Goal: Task Accomplishment & Management: Complete application form

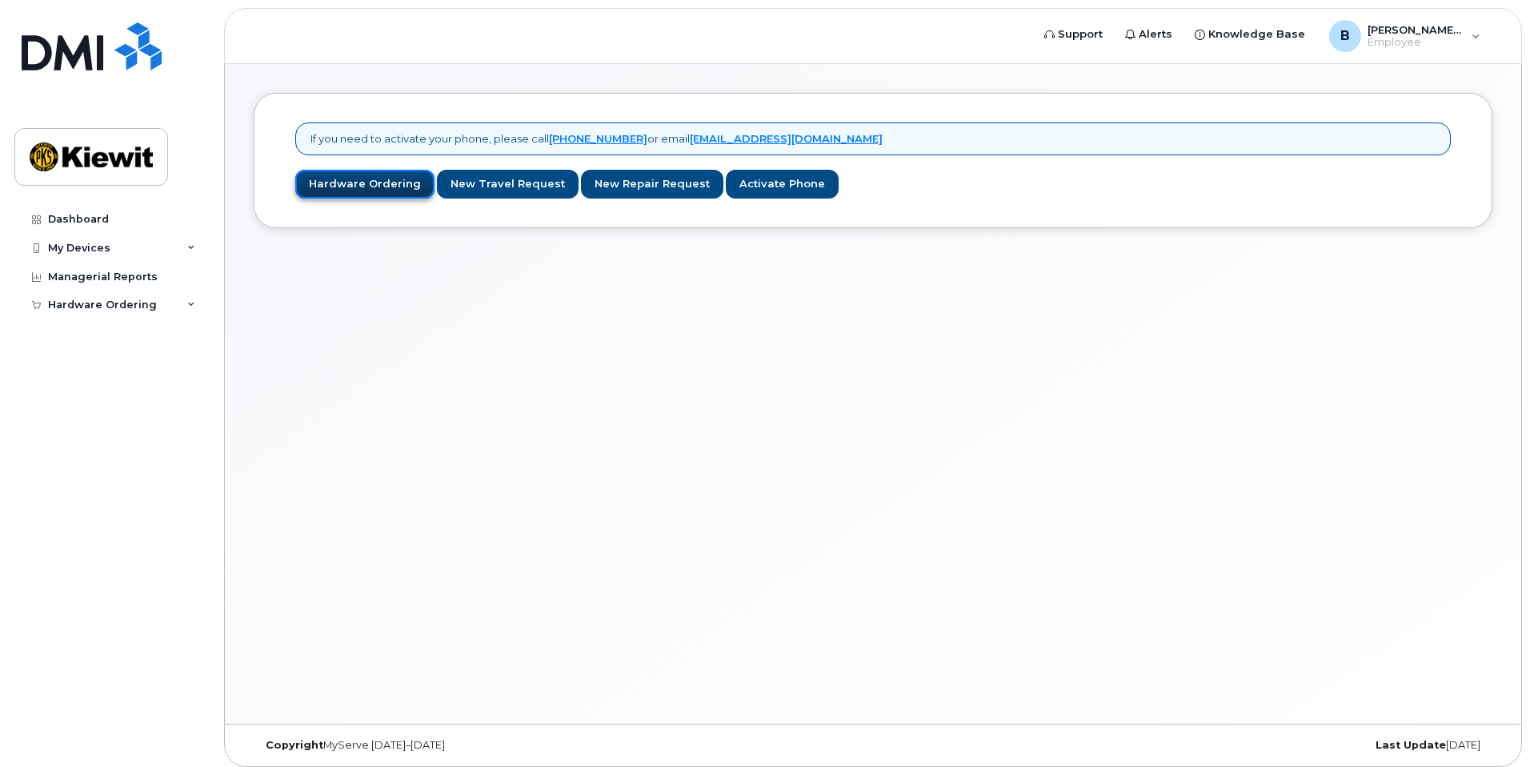
click at [373, 189] on link "Hardware Ordering" at bounding box center [364, 185] width 139 height 30
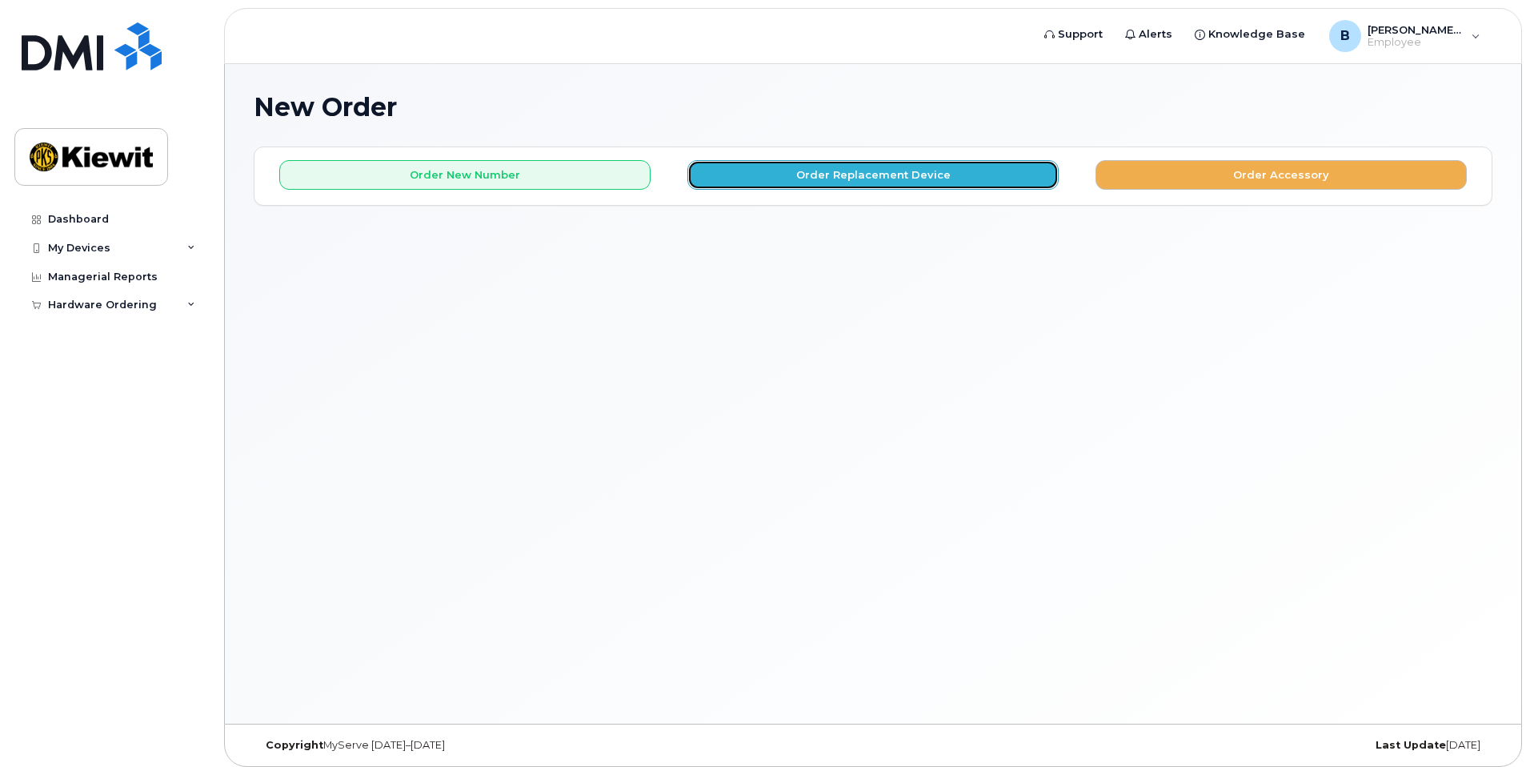
click at [780, 173] on button "Order Replacement Device" at bounding box center [873, 175] width 371 height 30
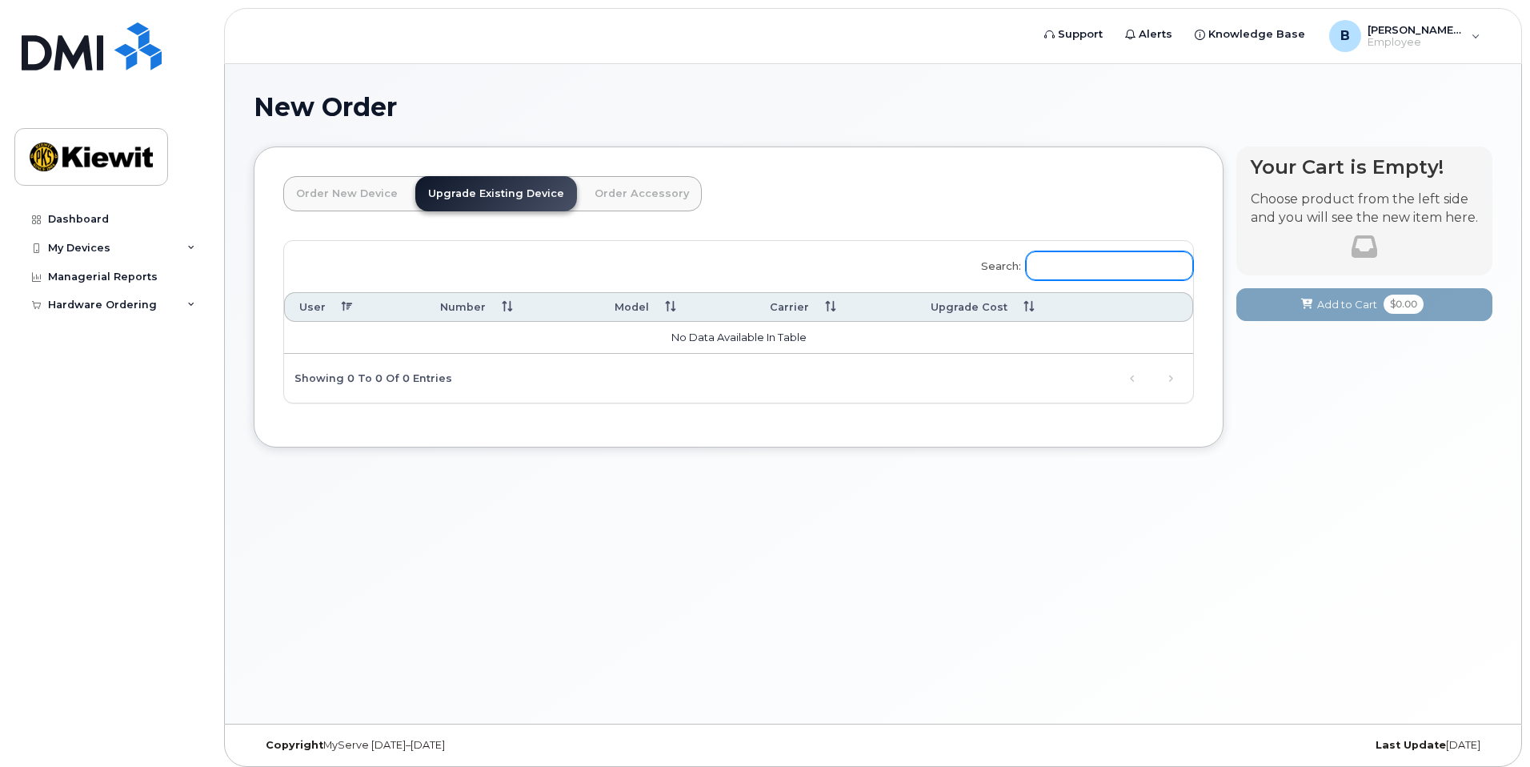
click at [1062, 268] on input "Search:" at bounding box center [1109, 265] width 167 height 29
type input "iphone"
click at [328, 196] on link "Order New Device" at bounding box center [346, 193] width 127 height 35
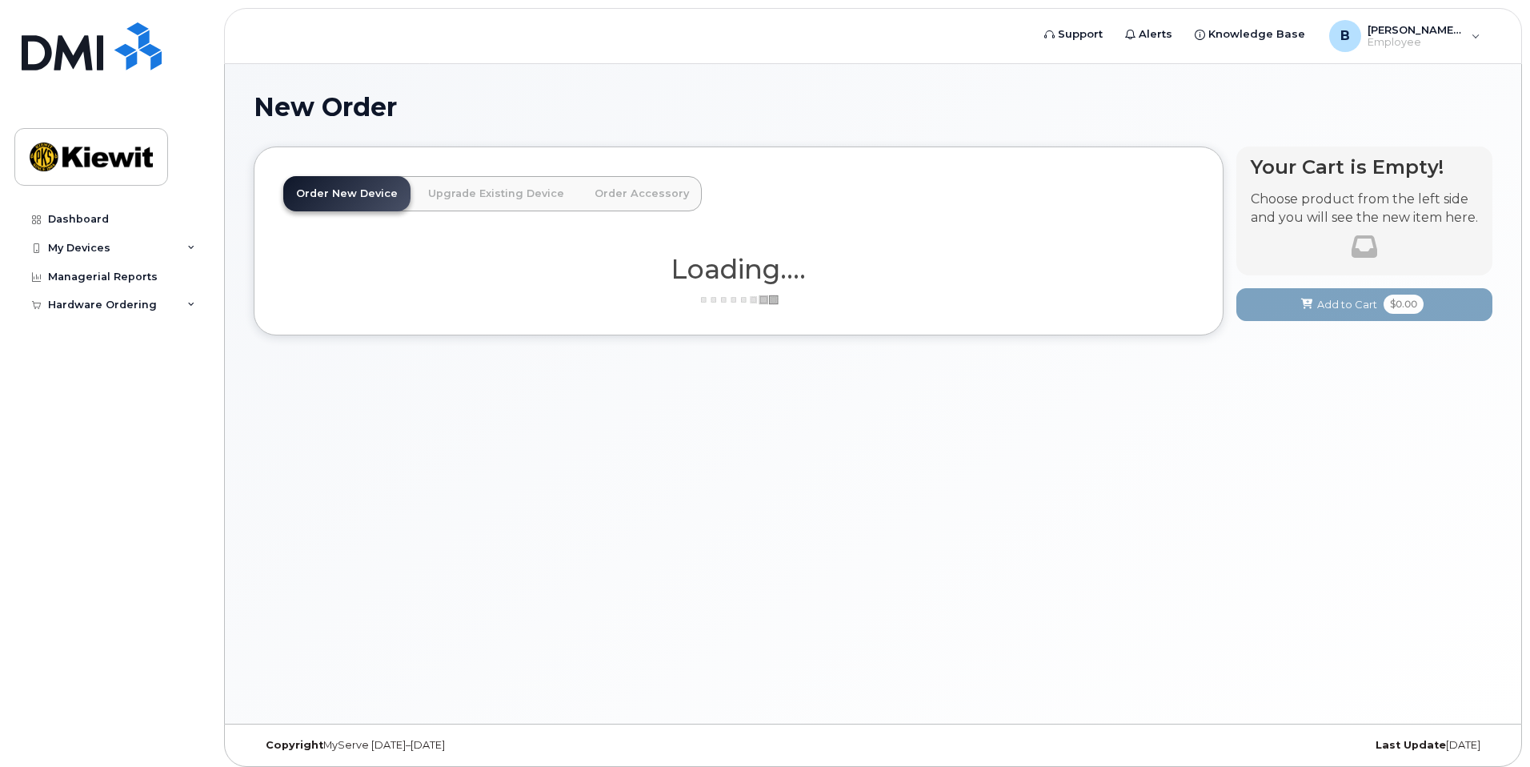
click at [421, 196] on link "Upgrade Existing Device" at bounding box center [496, 193] width 162 height 35
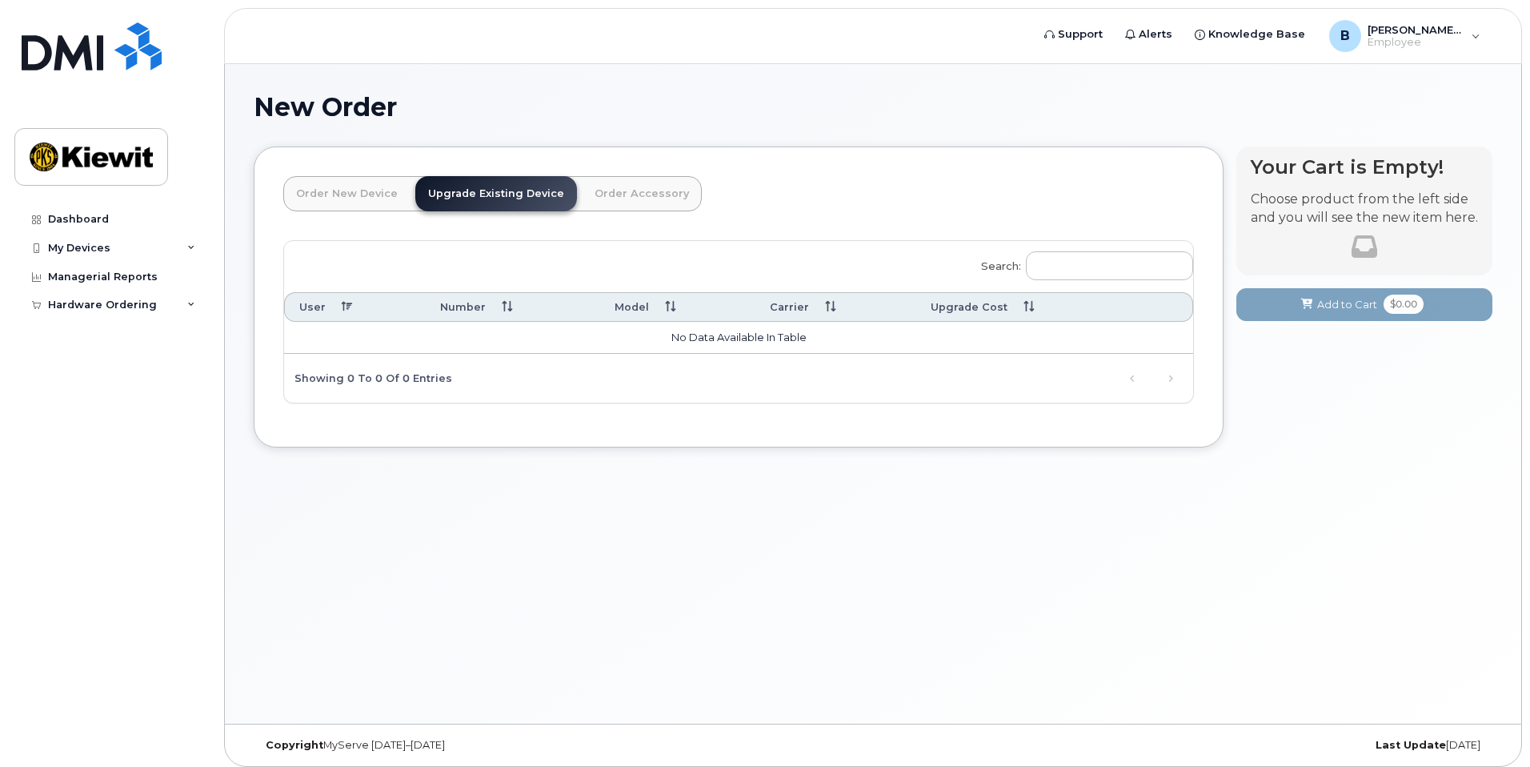
click at [582, 186] on link "Order Accessory" at bounding box center [642, 193] width 120 height 35
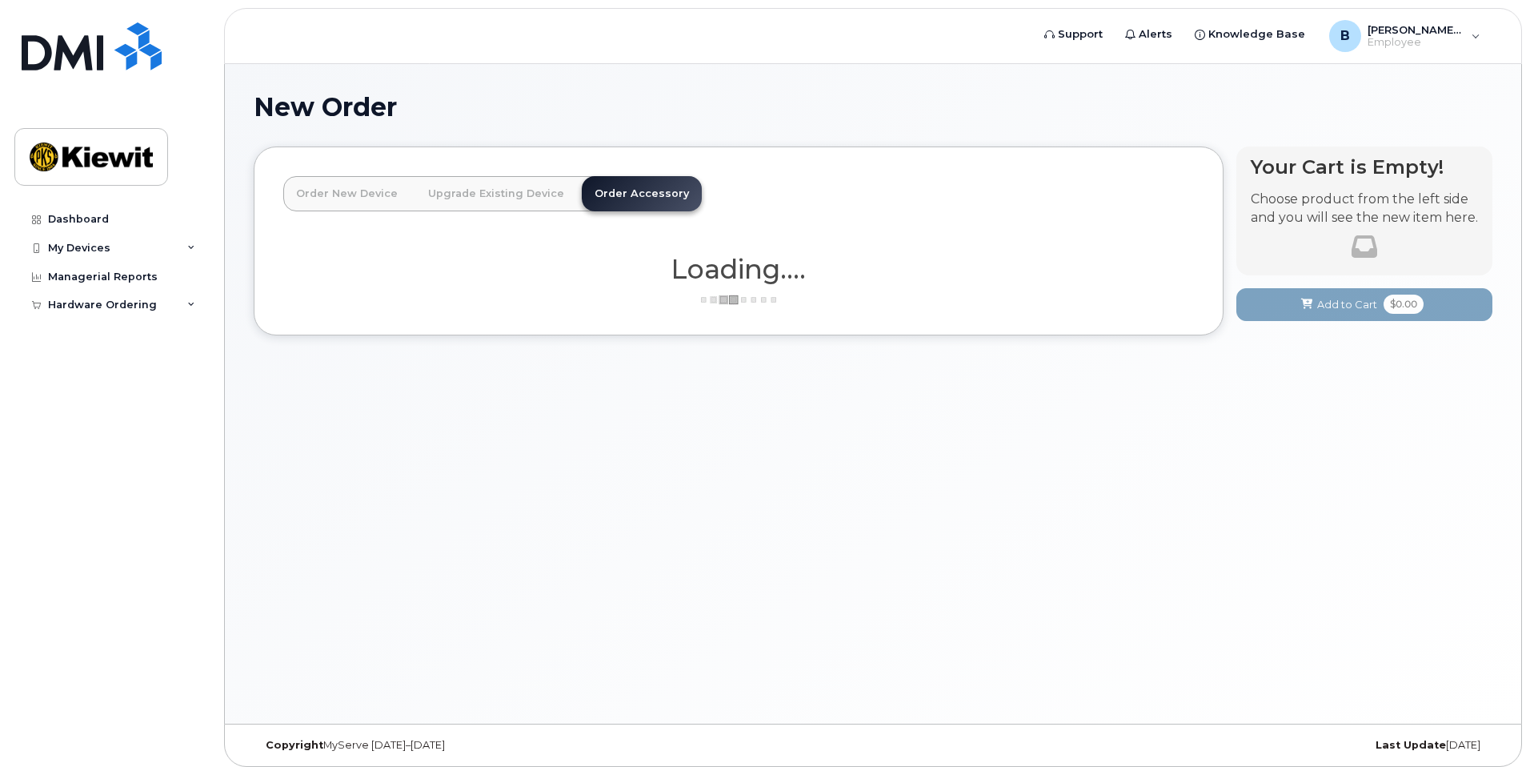
click at [506, 188] on link "Upgrade Existing Device" at bounding box center [496, 193] width 162 height 35
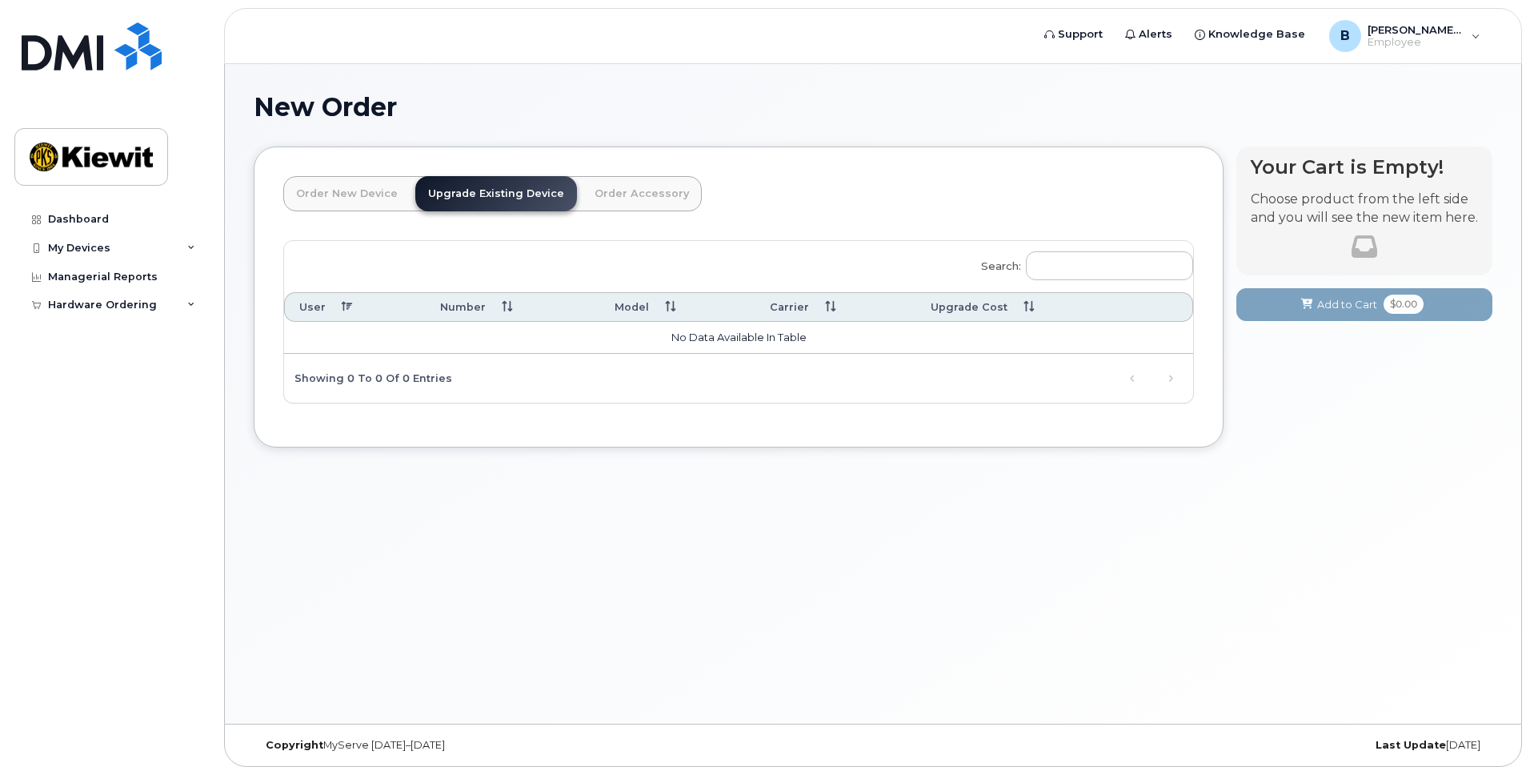
click at [1157, 455] on div "Order New Device Upgrade Existing Device Order Accessory Order new device and n…" at bounding box center [873, 308] width 1239 height 325
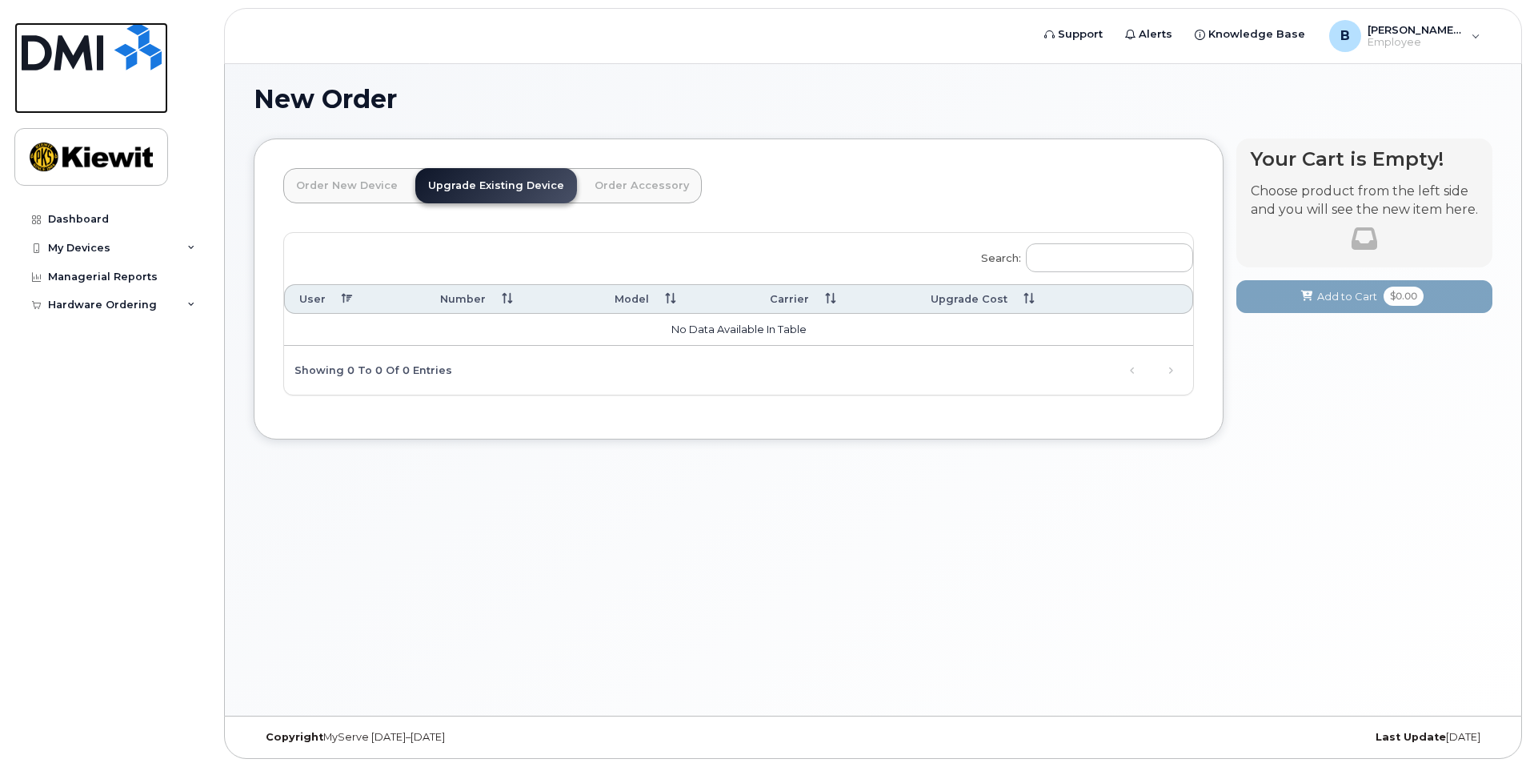
click at [93, 29] on img at bounding box center [92, 46] width 140 height 48
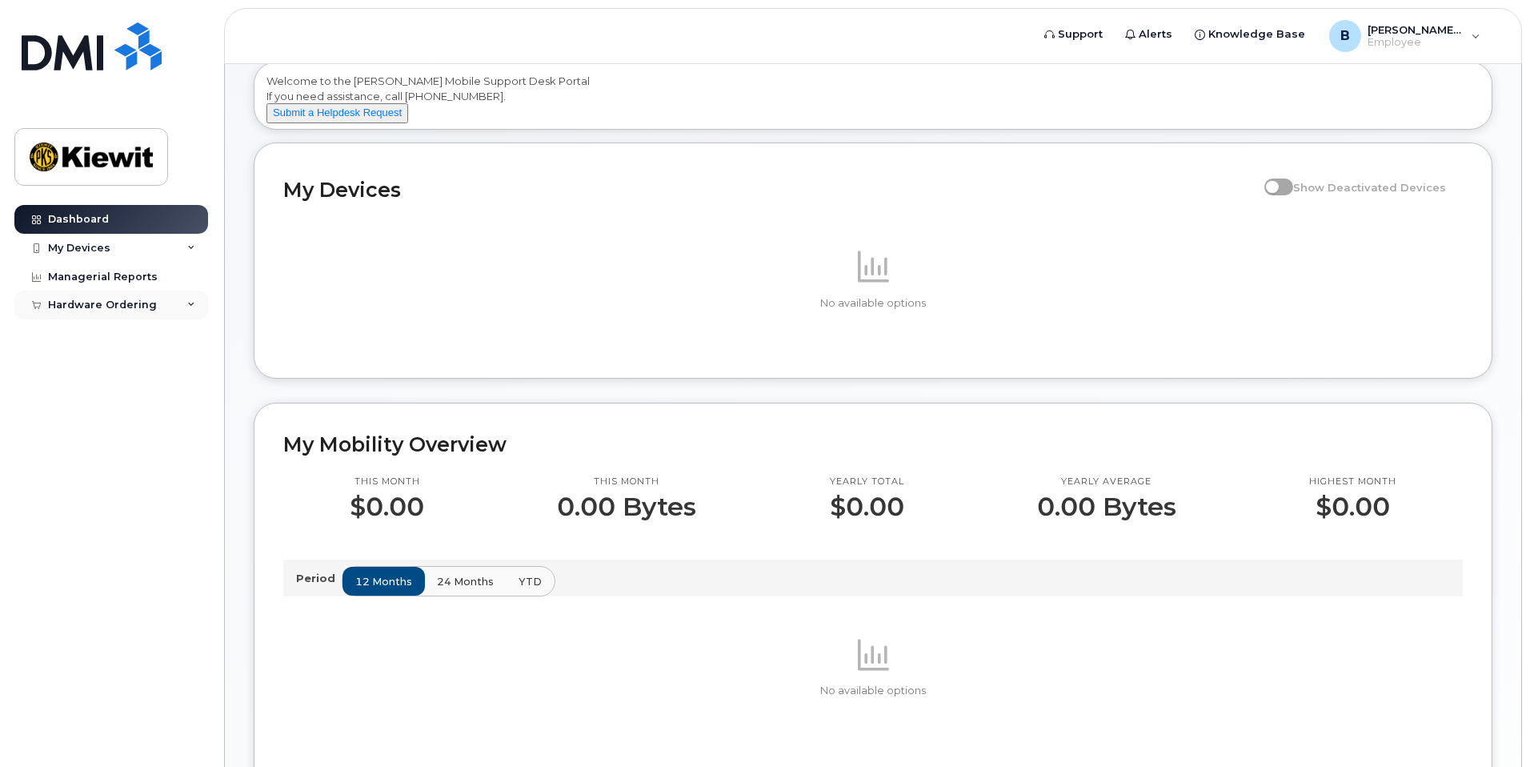
scroll to position [80, 0]
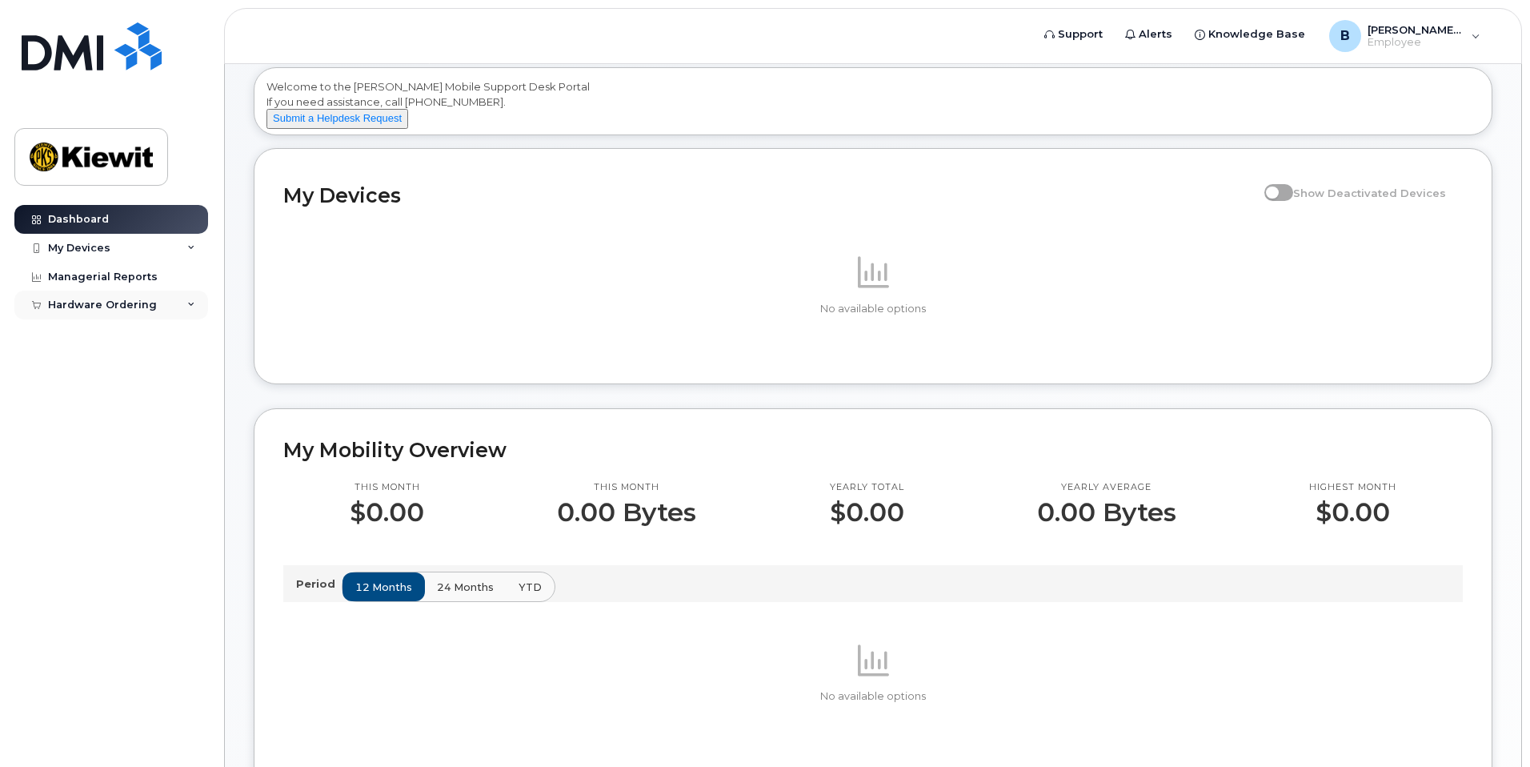
drag, startPoint x: 119, startPoint y: 323, endPoint x: 123, endPoint y: 314, distance: 10.4
click at [119, 323] on div "Dashboard My Devices Add Device Managerial Reports Hardware Ordering New Order" at bounding box center [113, 474] width 198 height 538
click at [126, 307] on div "Hardware Ordering" at bounding box center [102, 305] width 109 height 13
click at [91, 332] on div "New Order" at bounding box center [85, 334] width 61 height 14
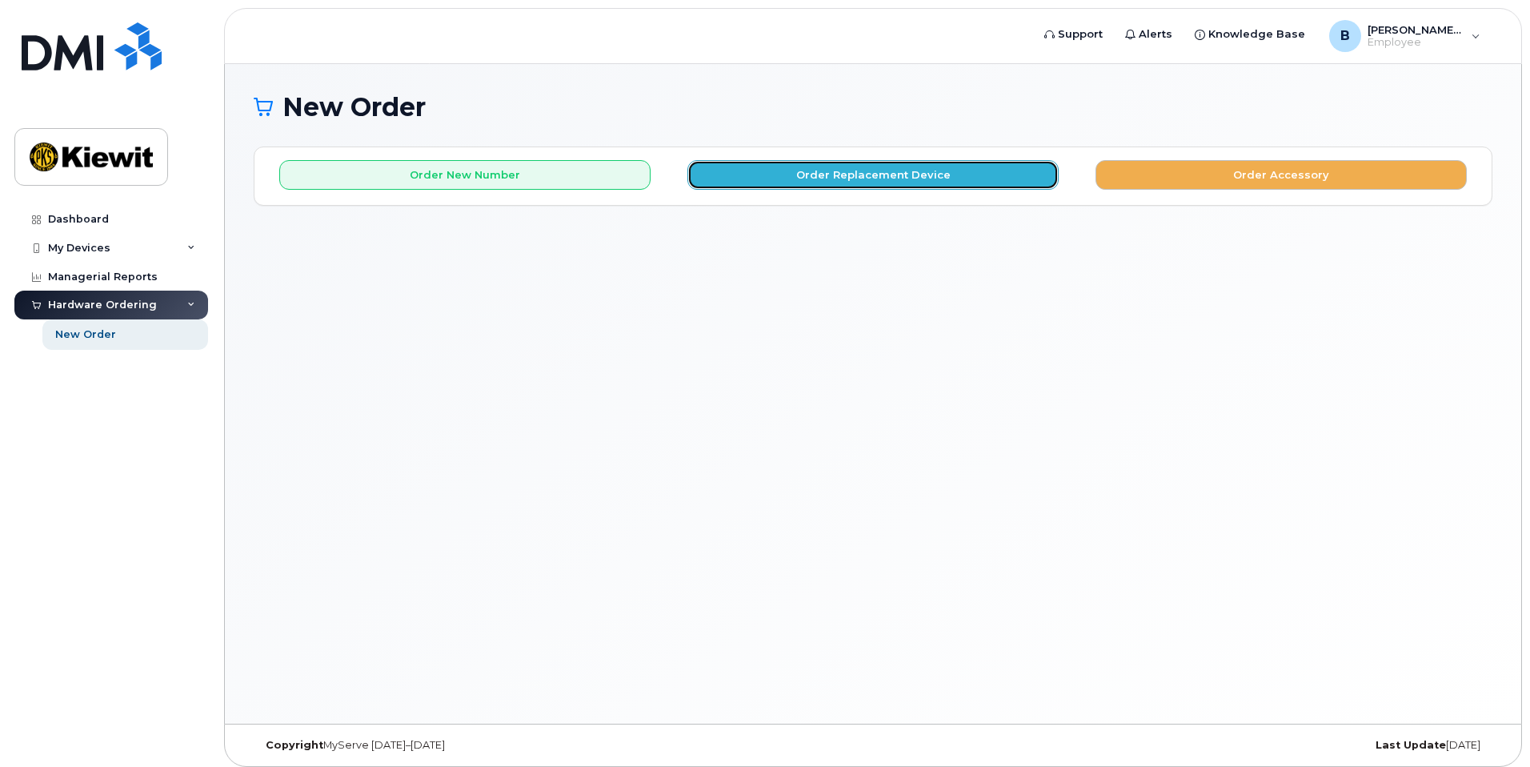
click at [936, 181] on button "Order Replacement Device" at bounding box center [873, 175] width 371 height 30
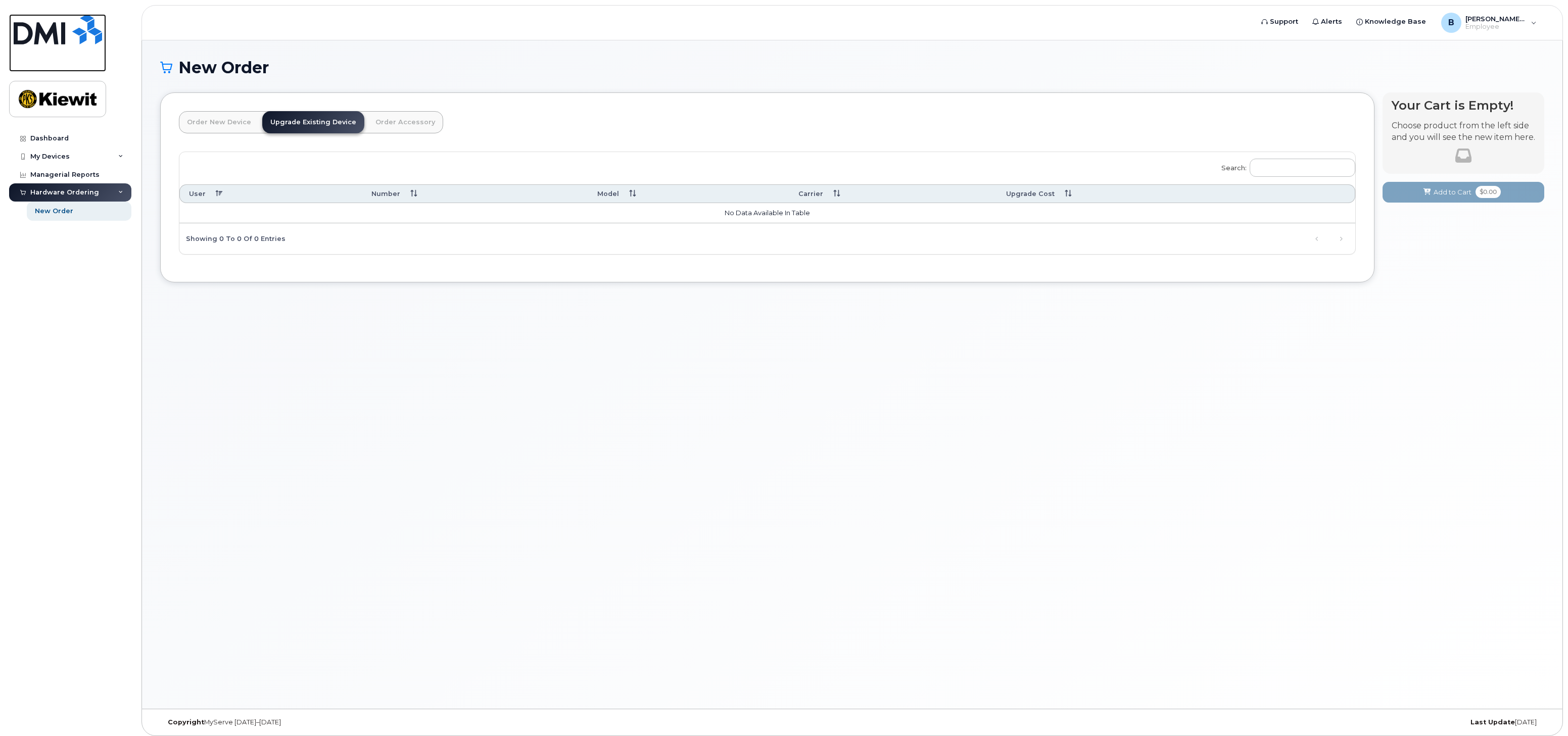
click at [81, 52] on link at bounding box center [57, 42] width 97 height 57
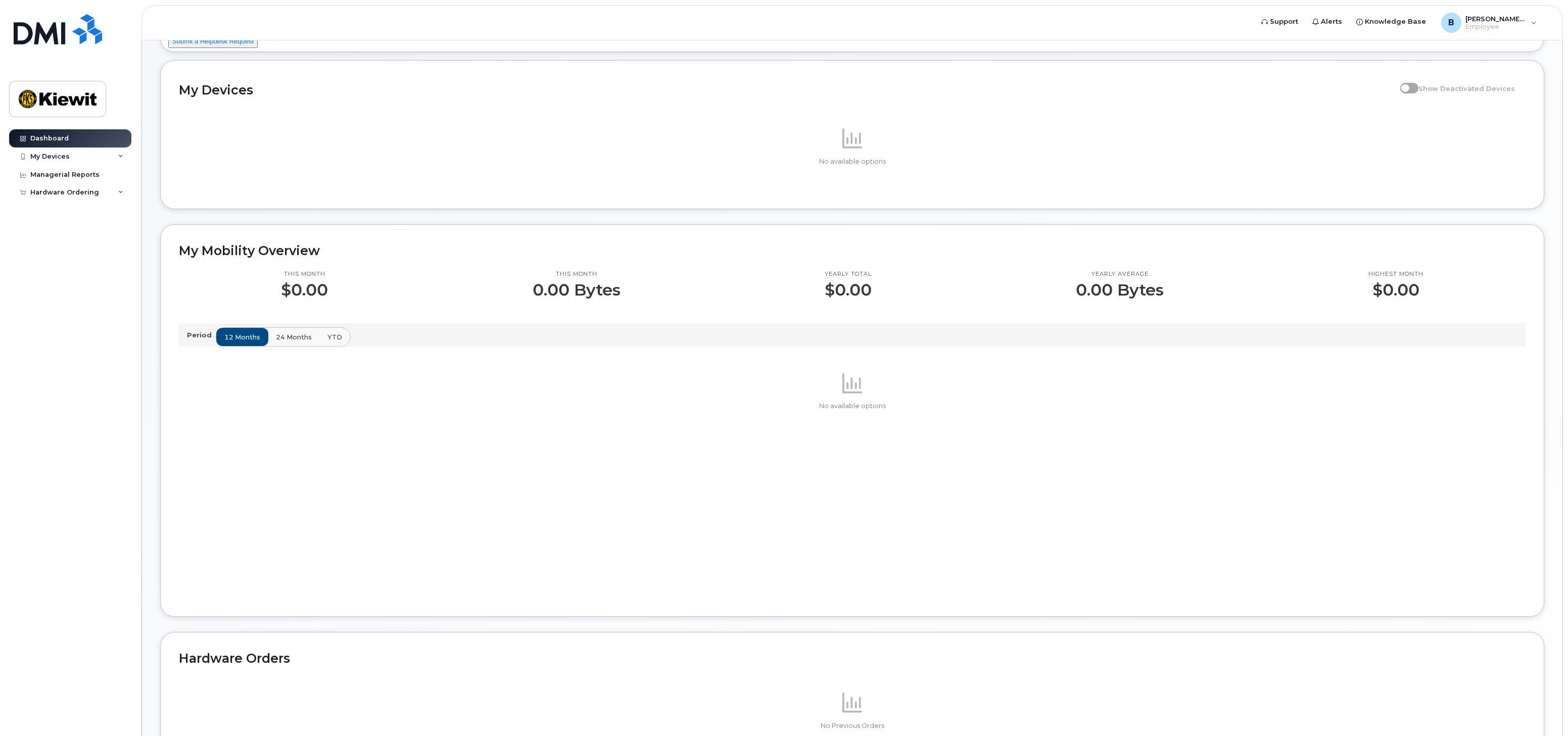
scroll to position [101, 0]
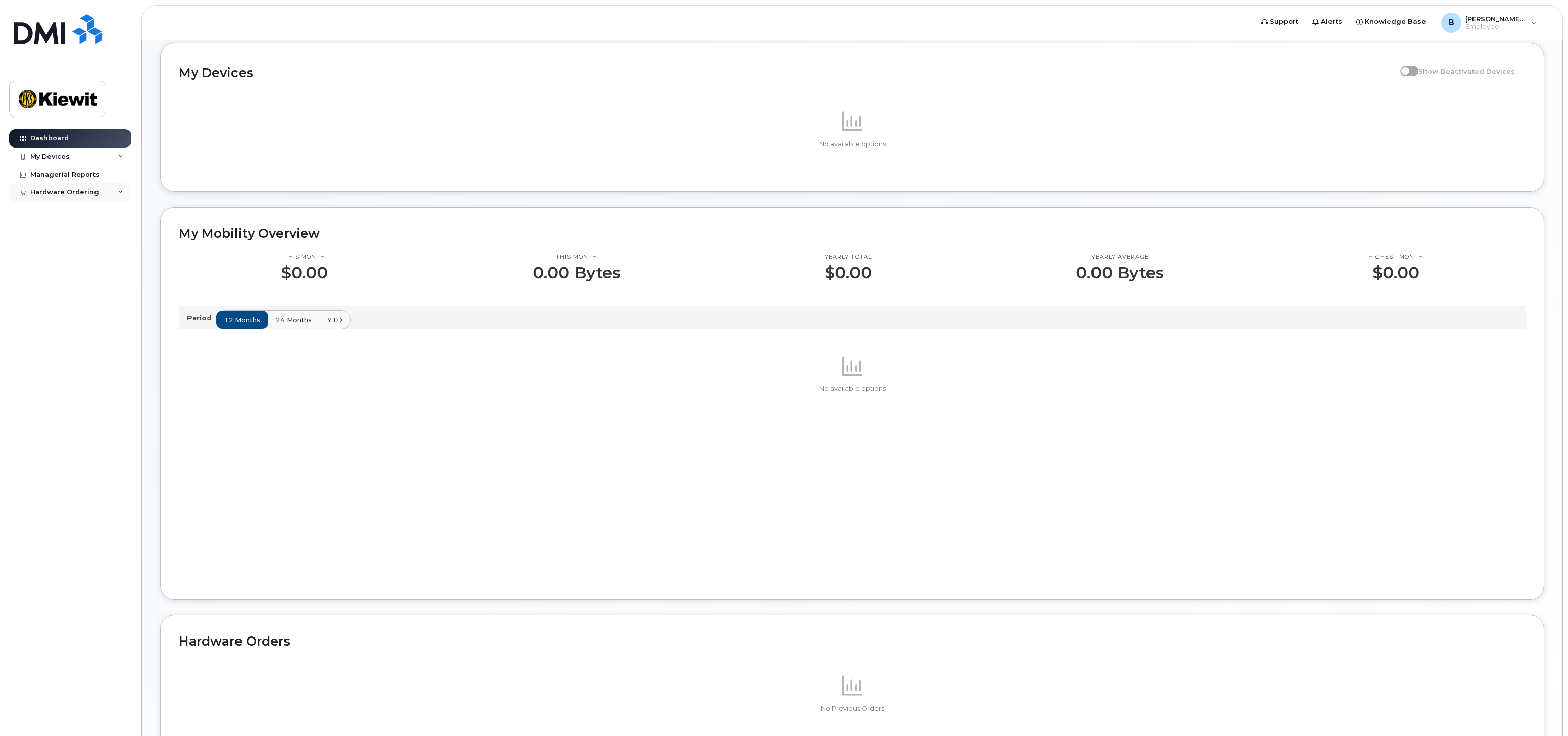
click at [82, 198] on div "Hardware Ordering" at bounding box center [70, 193] width 122 height 18
click at [69, 214] on div "New Order" at bounding box center [54, 211] width 39 height 9
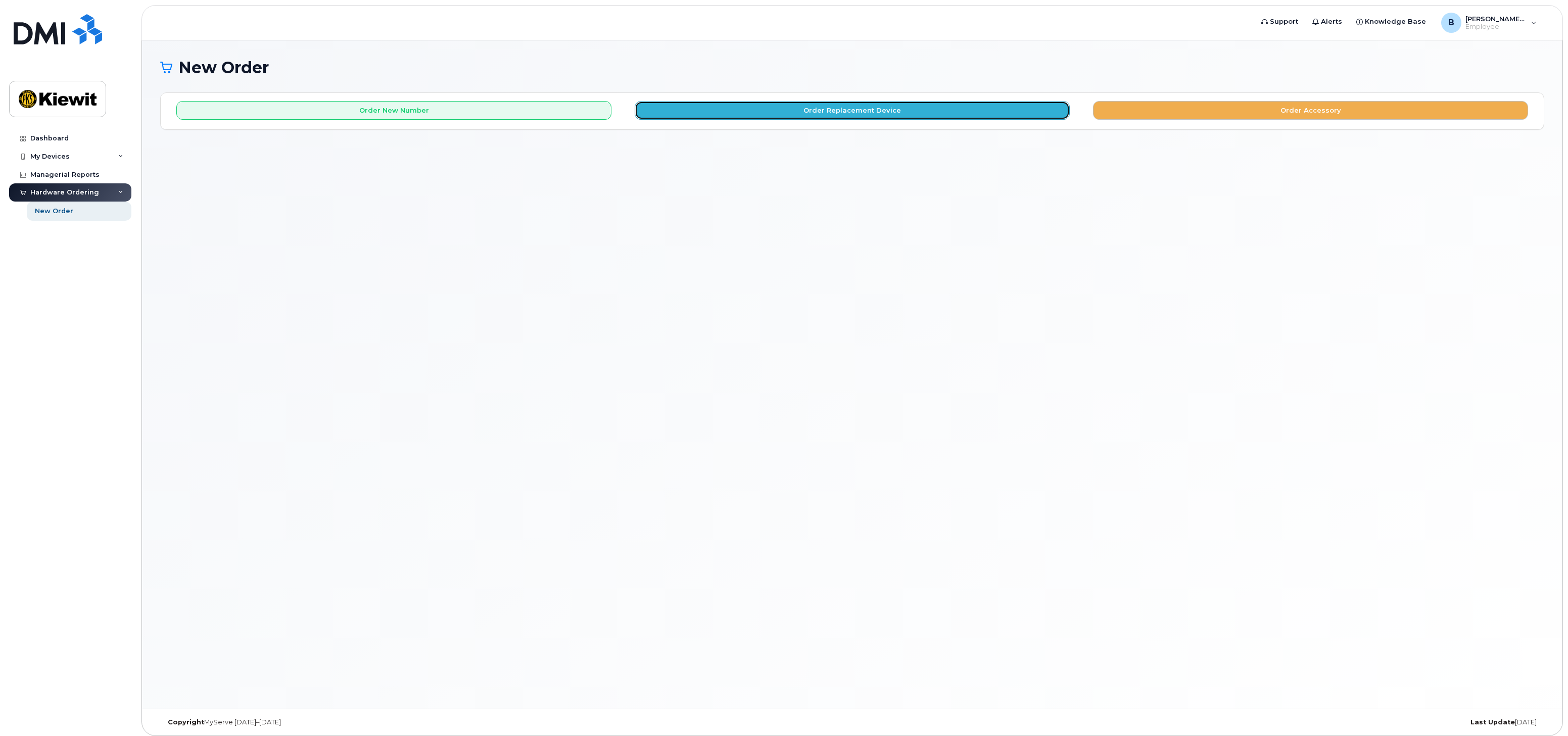
click at [795, 112] on button "Order Replacement Device" at bounding box center [852, 110] width 435 height 19
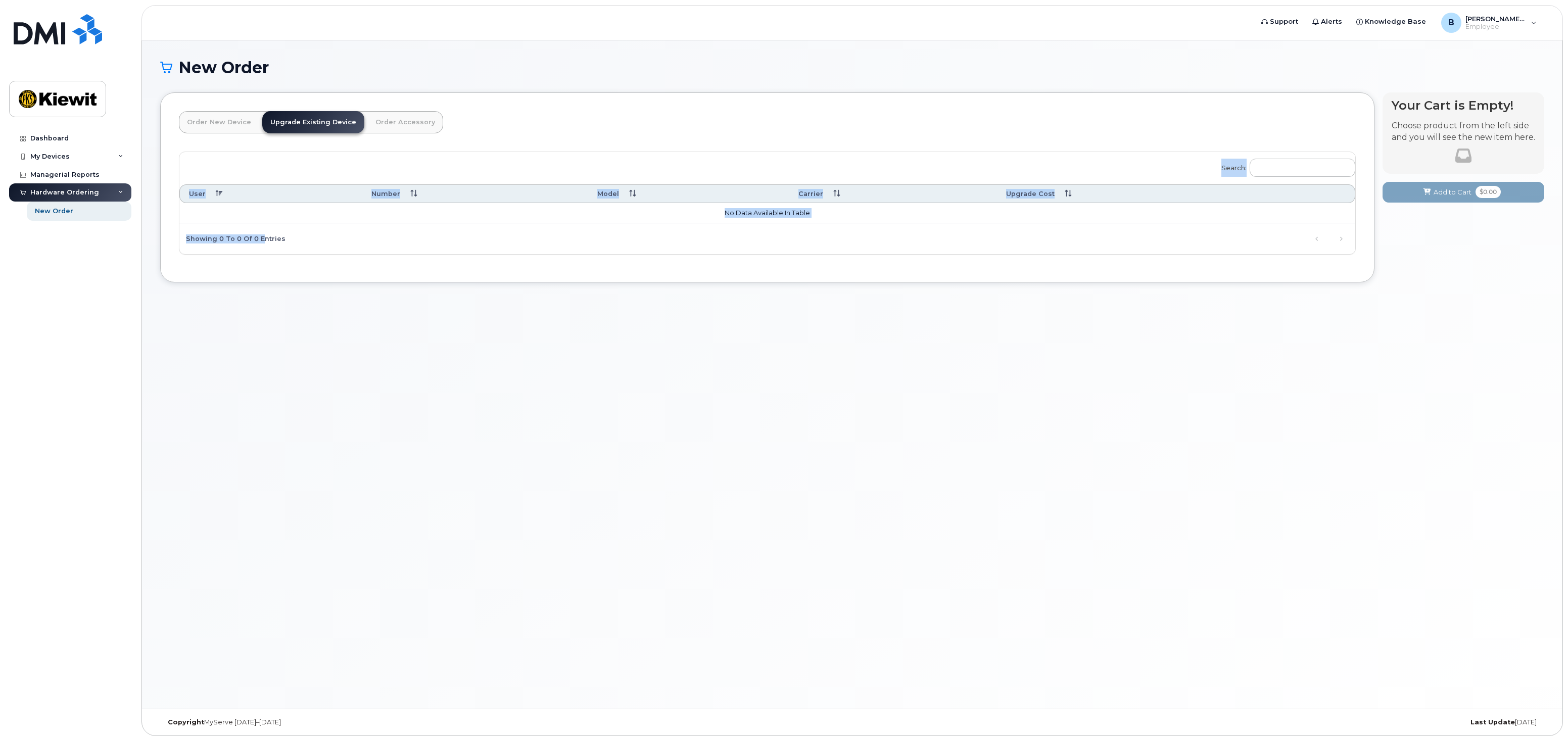
drag, startPoint x: 259, startPoint y: 235, endPoint x: 300, endPoint y: 236, distance: 41.0
click at [300, 236] on div "Search: User Number Model Carrier Upgrade Cost No data available in table Showi…" at bounding box center [767, 203] width 1176 height 102
click at [1499, 33] on div "B Brandon.Casilla Employee English Français Sign out" at bounding box center [1488, 22] width 112 height 22
click at [1511, 24] on span "Employee" at bounding box center [1495, 27] width 61 height 8
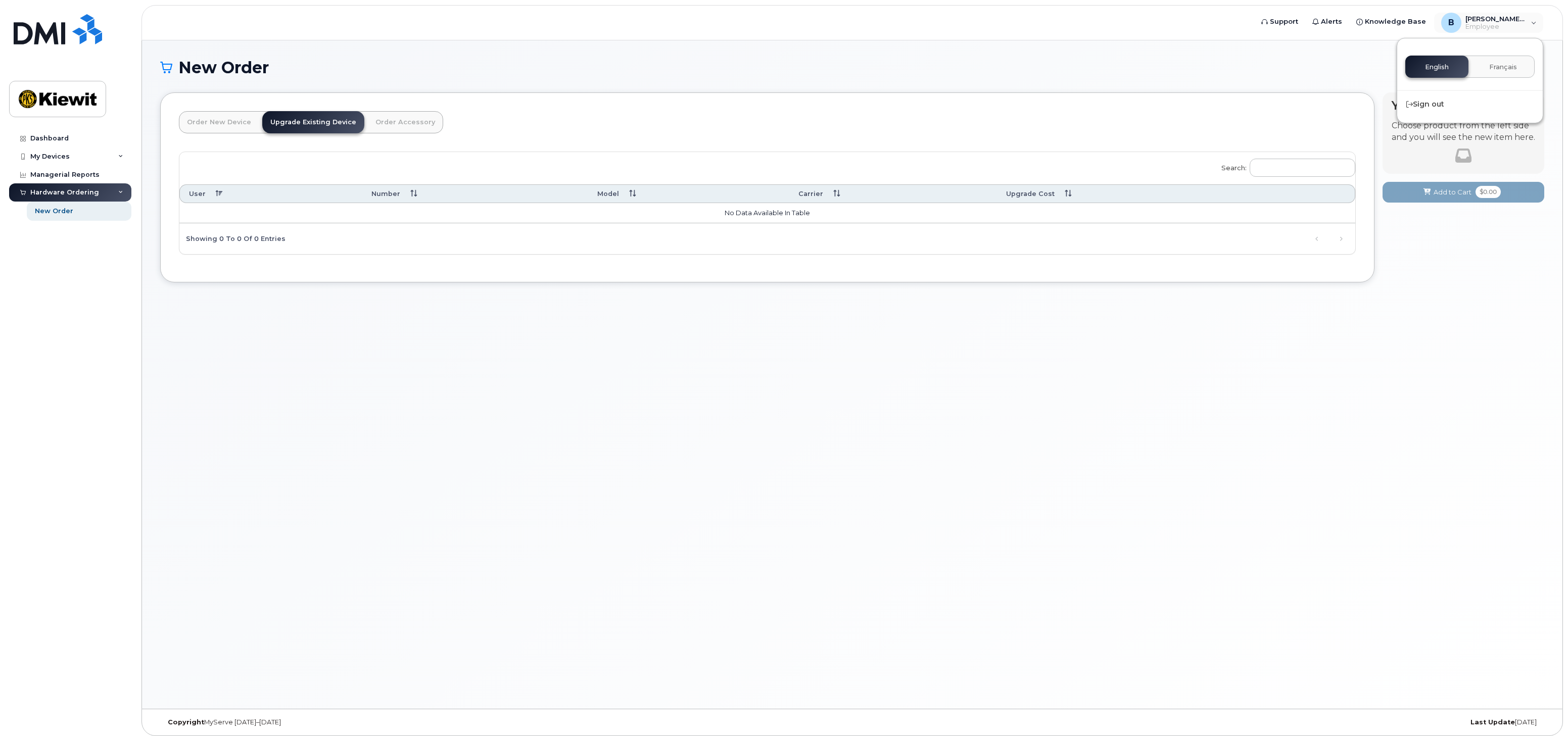
click at [1151, 75] on h1 "New Order" at bounding box center [852, 68] width 1384 height 18
drag, startPoint x: 64, startPoint y: 139, endPoint x: 69, endPoint y: 139, distance: 5.0
click at [64, 139] on div "Dashboard" at bounding box center [49, 138] width 39 height 8
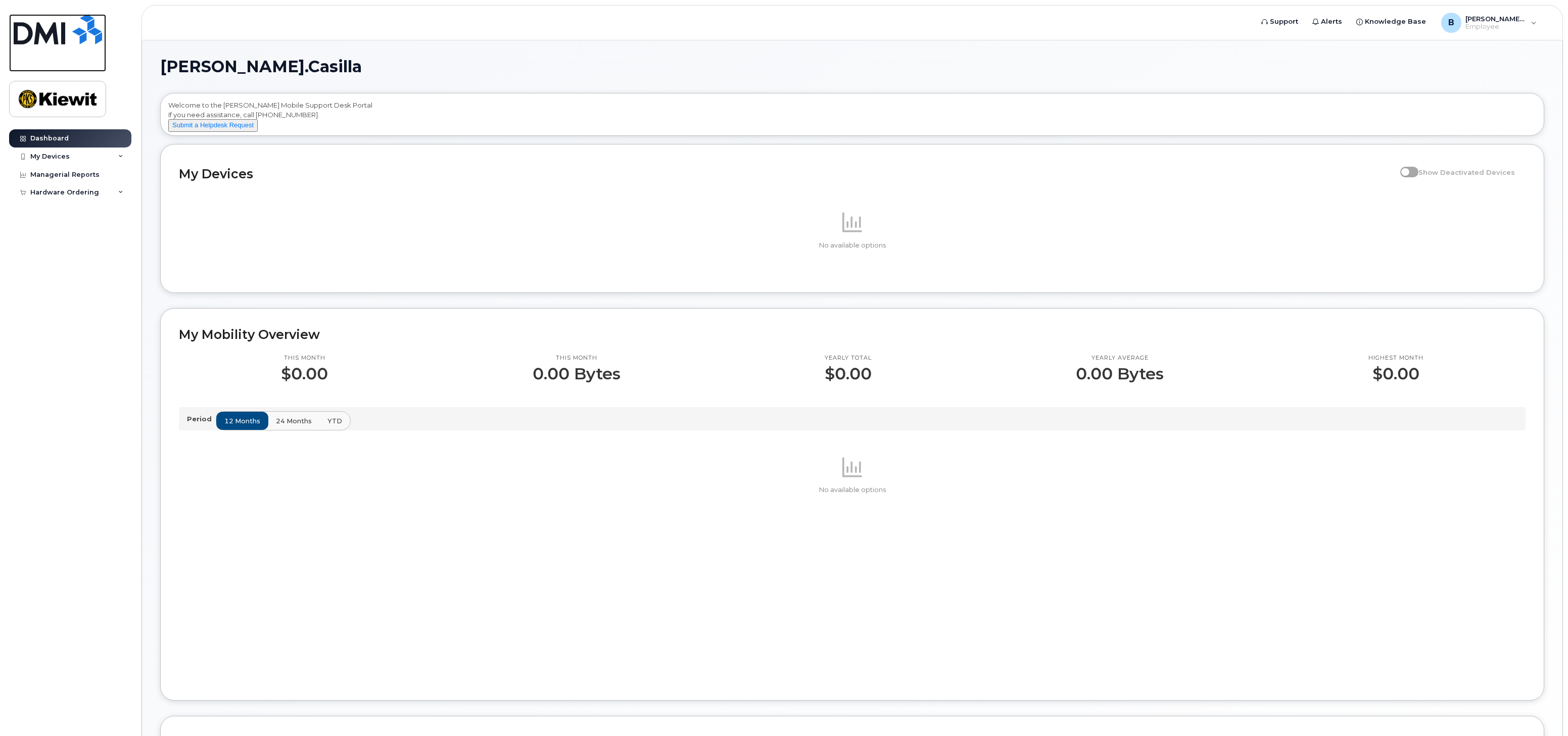
click at [85, 19] on img at bounding box center [58, 29] width 88 height 30
click at [530, 210] on div "No available options" at bounding box center [852, 230] width 1346 height 88
click at [75, 42] on img at bounding box center [58, 29] width 88 height 30
